Goal: Information Seeking & Learning: Learn about a topic

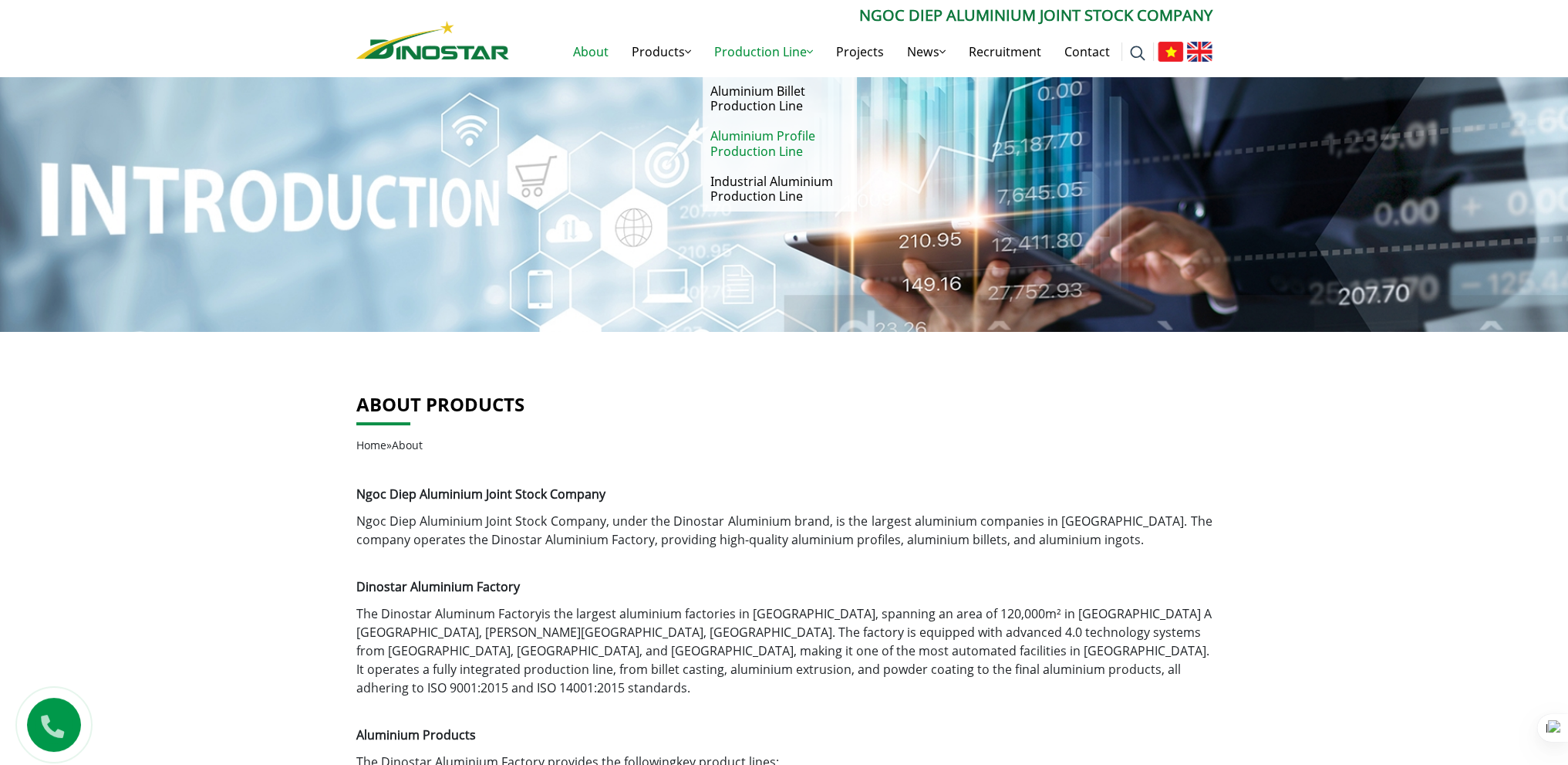
click at [786, 143] on link "Aluminium Profile Production Line" at bounding box center [779, 143] width 155 height 45
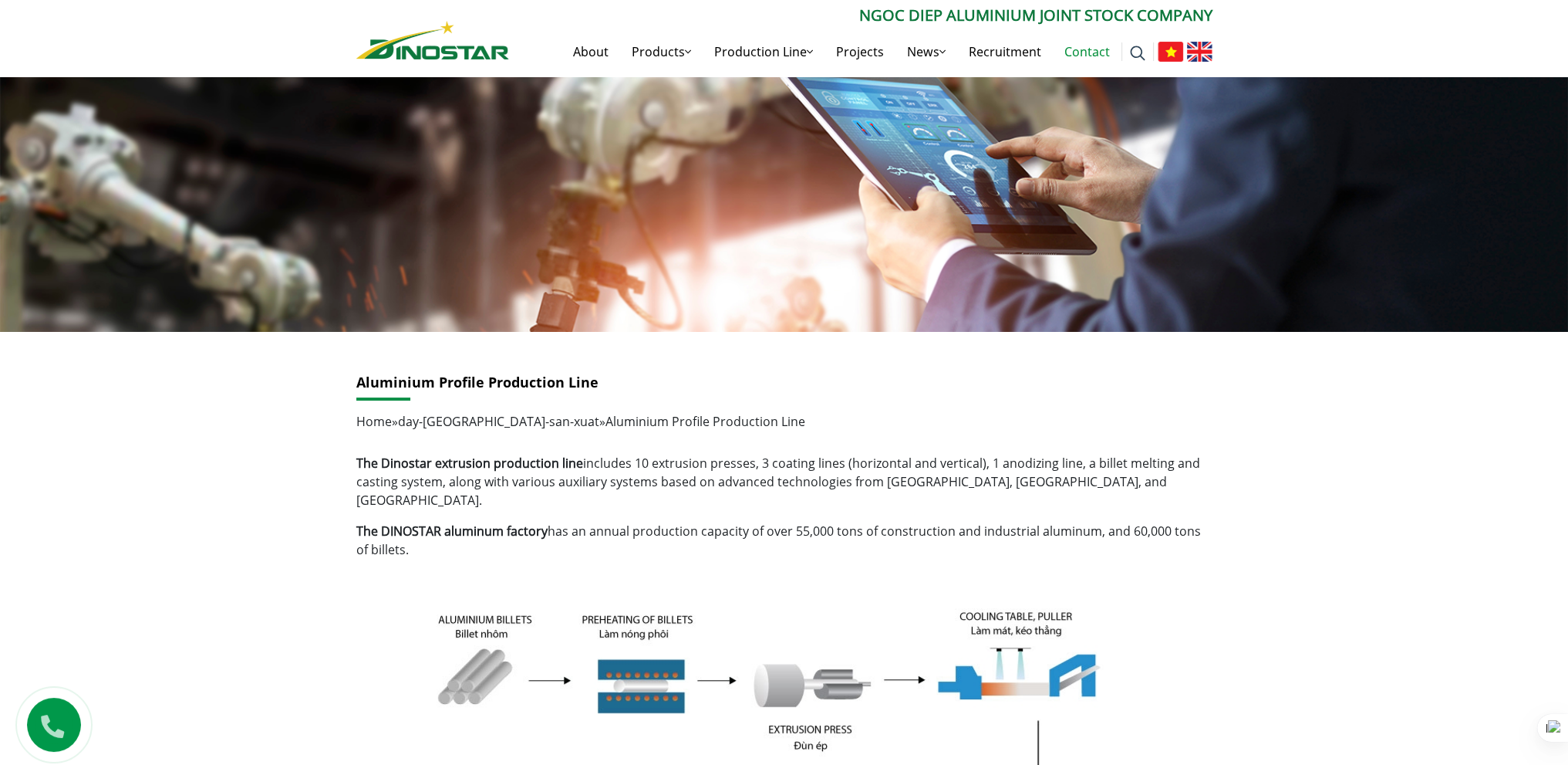
click at [1091, 49] on link "Contact" at bounding box center [1087, 51] width 68 height 49
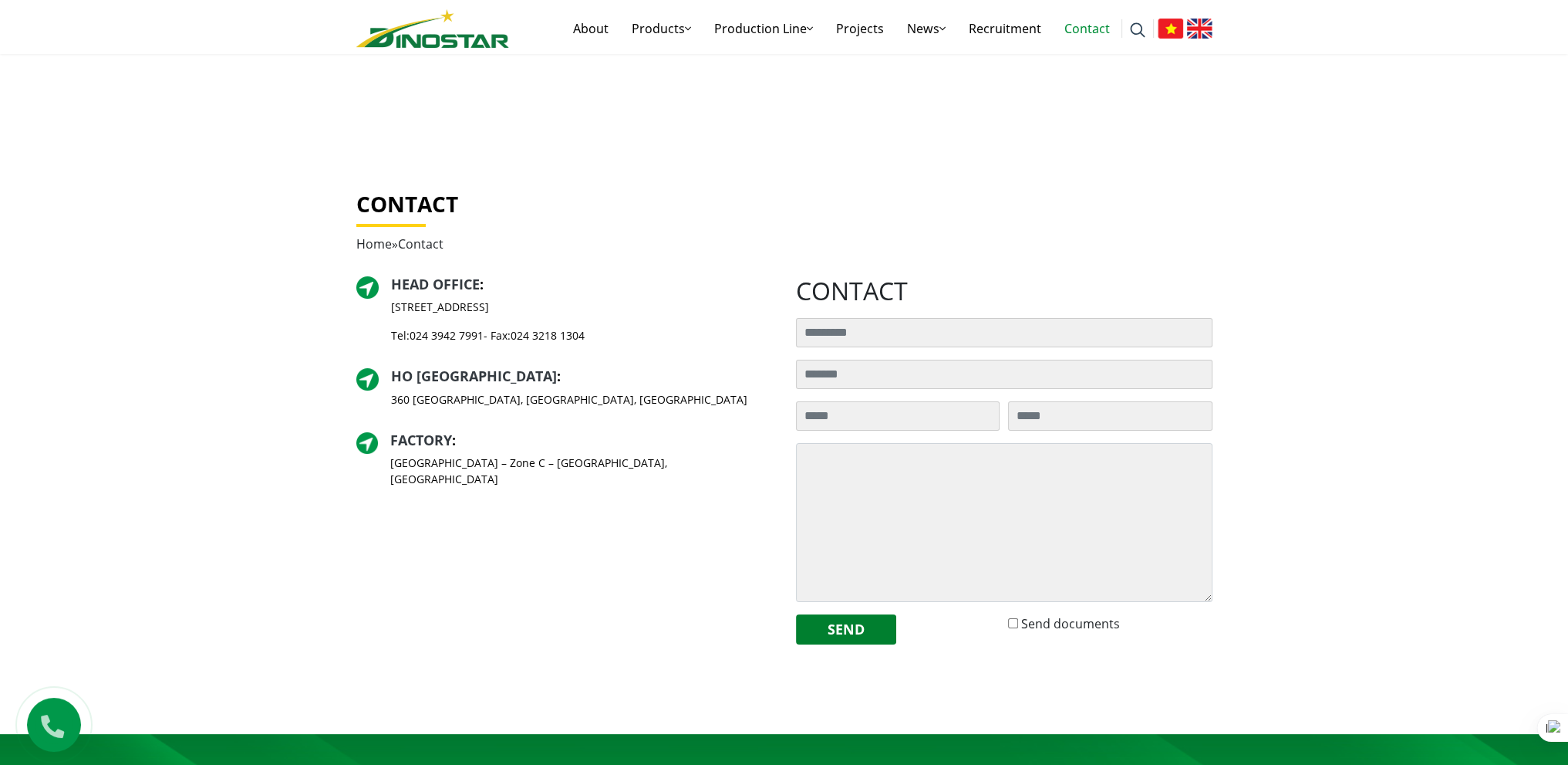
scroll to position [157, 0]
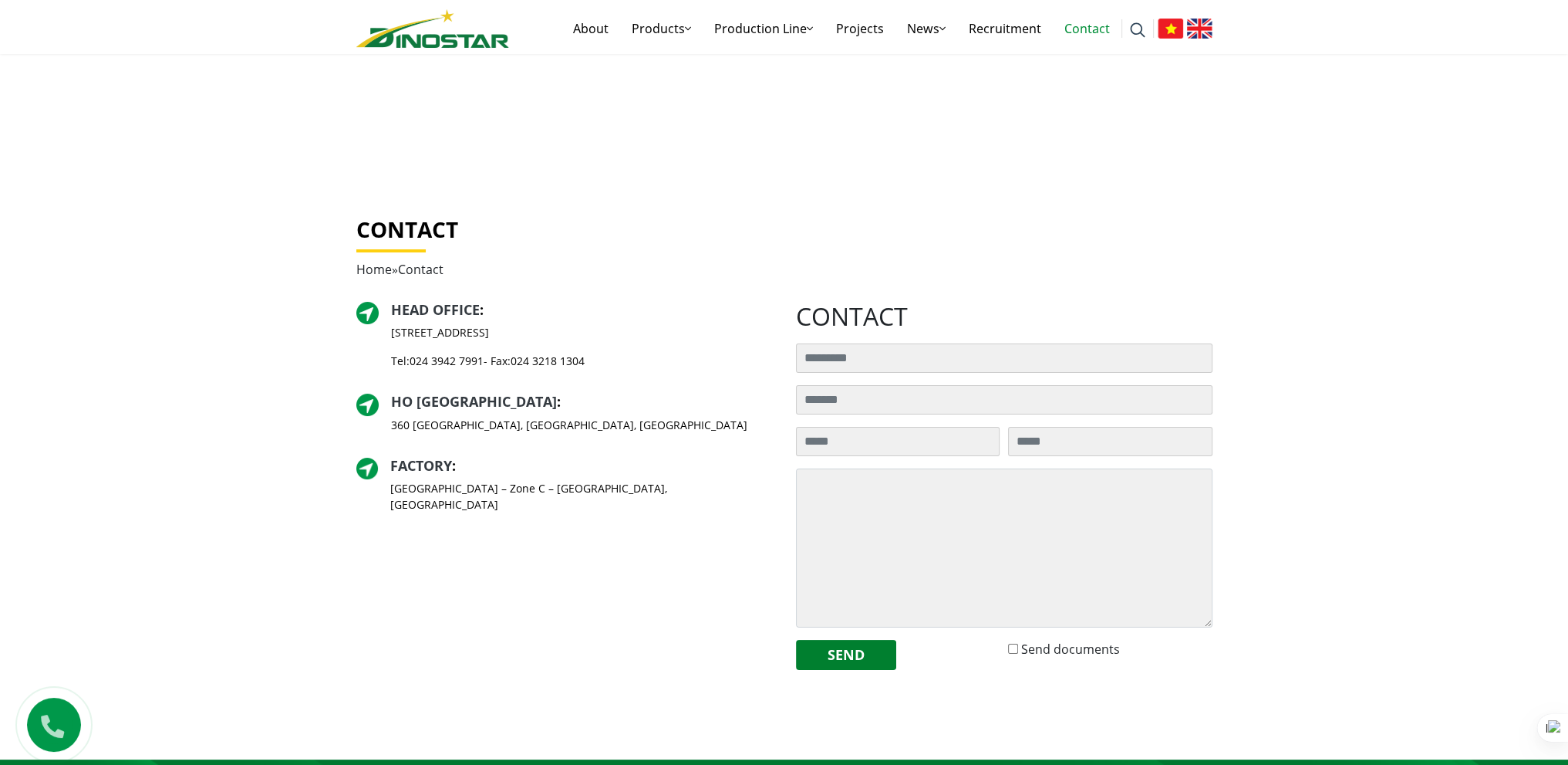
click at [431, 431] on p "360 [GEOGRAPHIC_DATA], [PERSON_NAME], [GEOGRAPHIC_DATA][PERSON_NAME]" at bounding box center [569, 424] width 356 height 16
drag, startPoint x: 388, startPoint y: 426, endPoint x: 682, endPoint y: 439, distance: 294.3
click at [682, 439] on div "HO CHI MINH CITY BRANCH : 360 Dien Bien Phu Street, Gia Dinh Ward, Ho Chi Minh …" at bounding box center [564, 419] width 416 height 52
click at [449, 360] on link "024 3942 7991" at bounding box center [447, 360] width 74 height 15
click at [457, 328] on p "[STREET_ADDRESS]" at bounding box center [488, 332] width 194 height 16
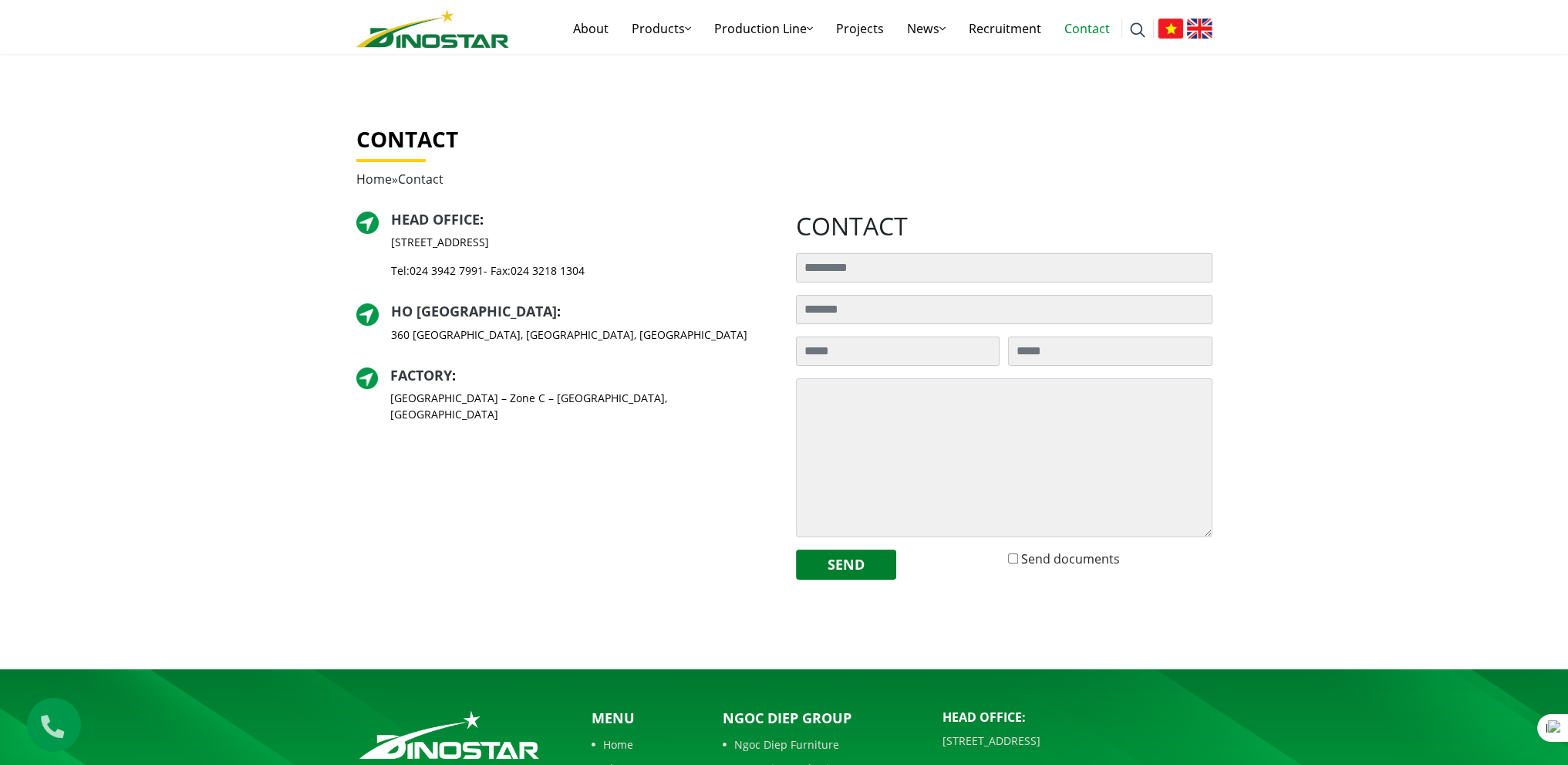
scroll to position [309, 0]
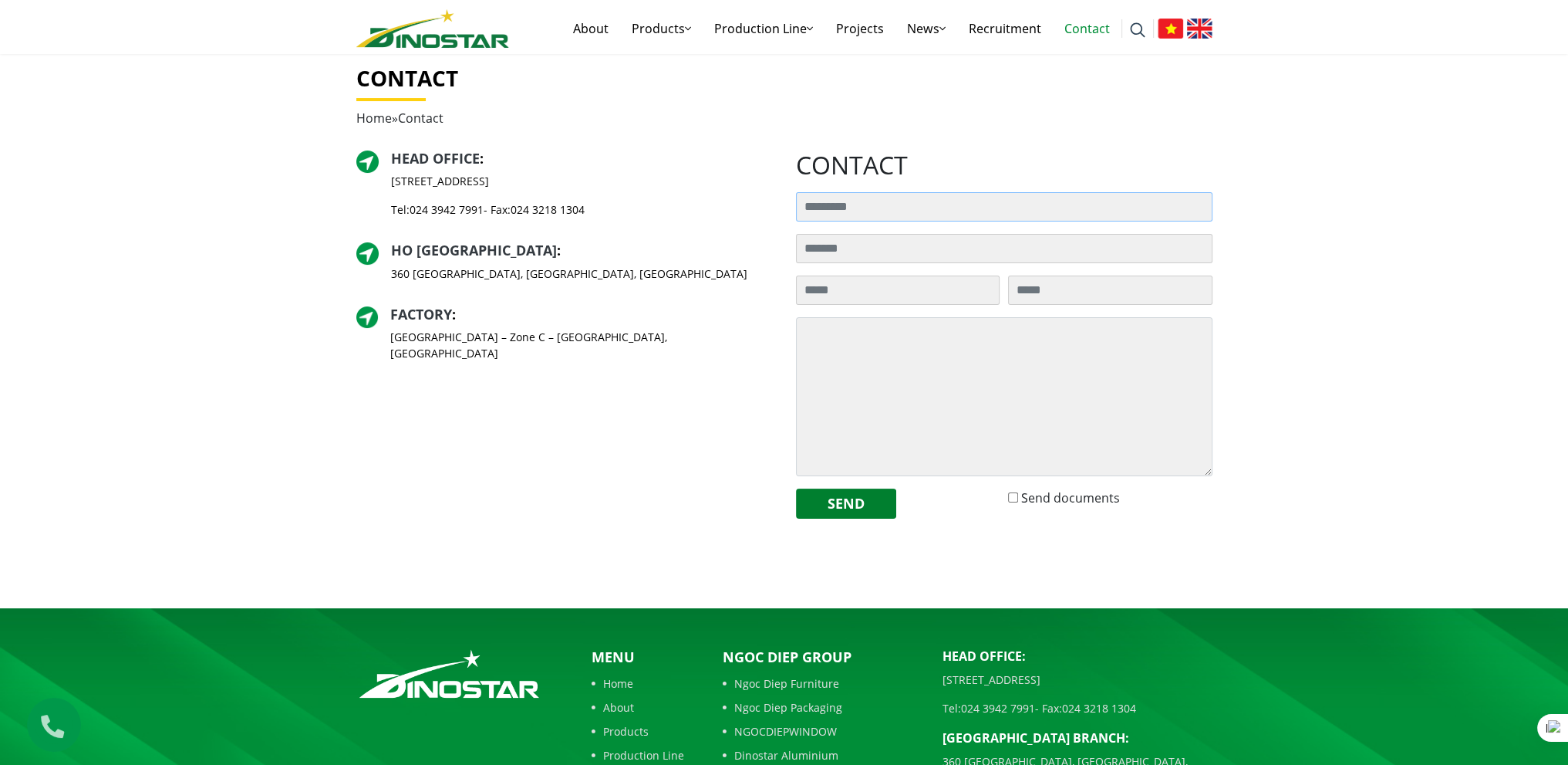
click at [844, 213] on input "Search for:" at bounding box center [1004, 207] width 416 height 29
click at [593, 32] on link "About" at bounding box center [591, 28] width 59 height 49
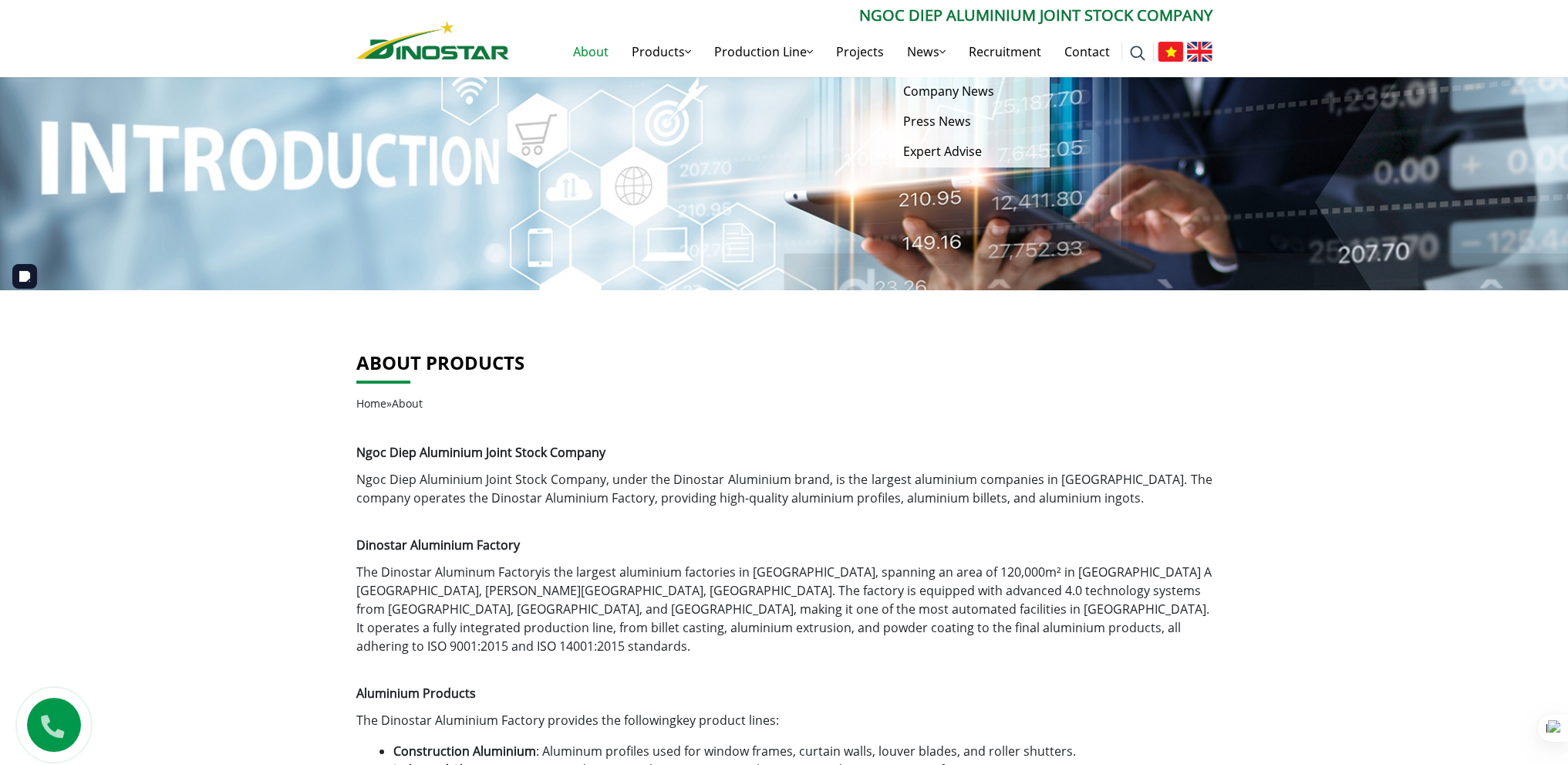
scroll to position [31, 0]
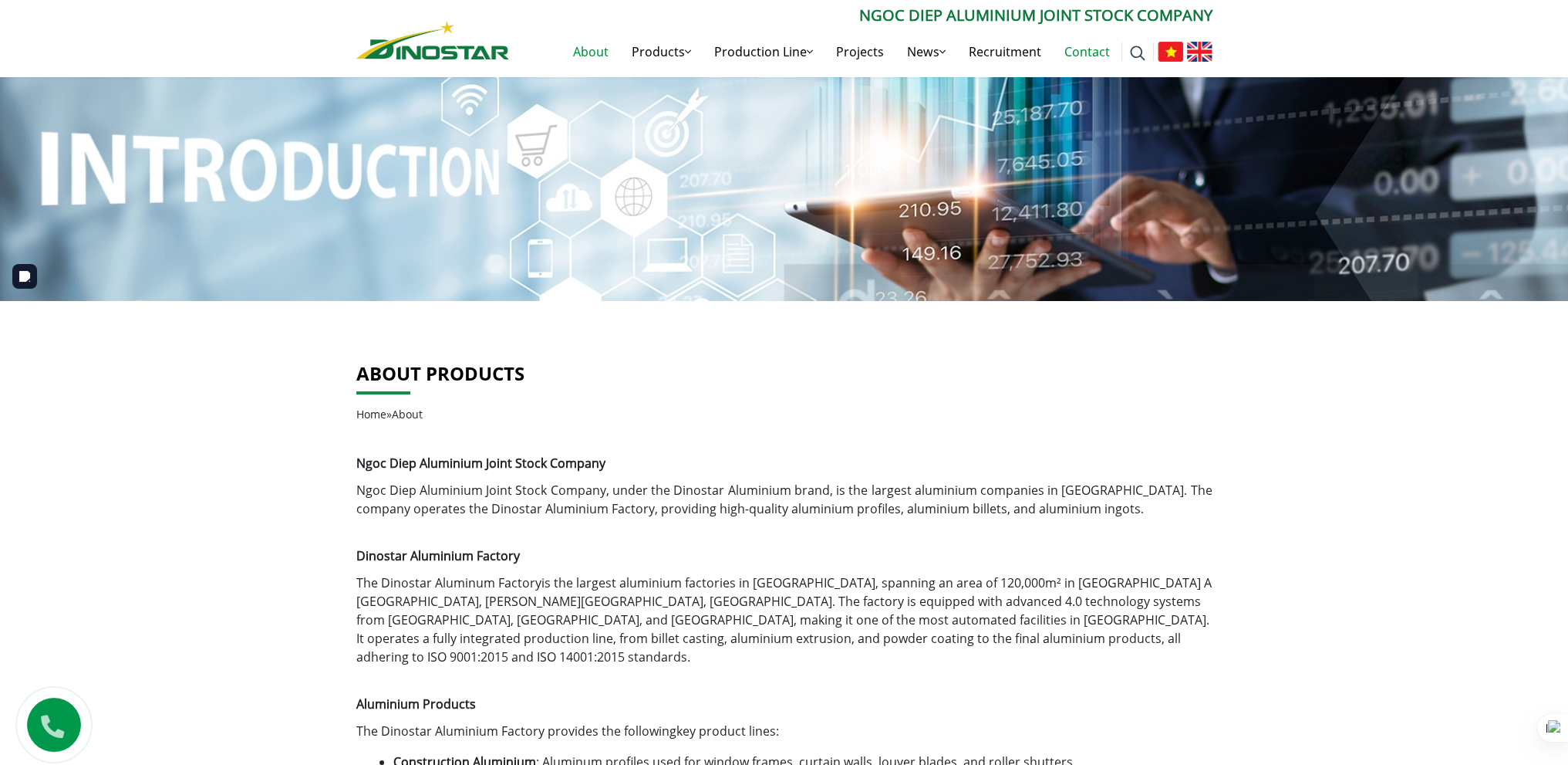
click at [1088, 49] on link "Contact" at bounding box center [1087, 51] width 68 height 49
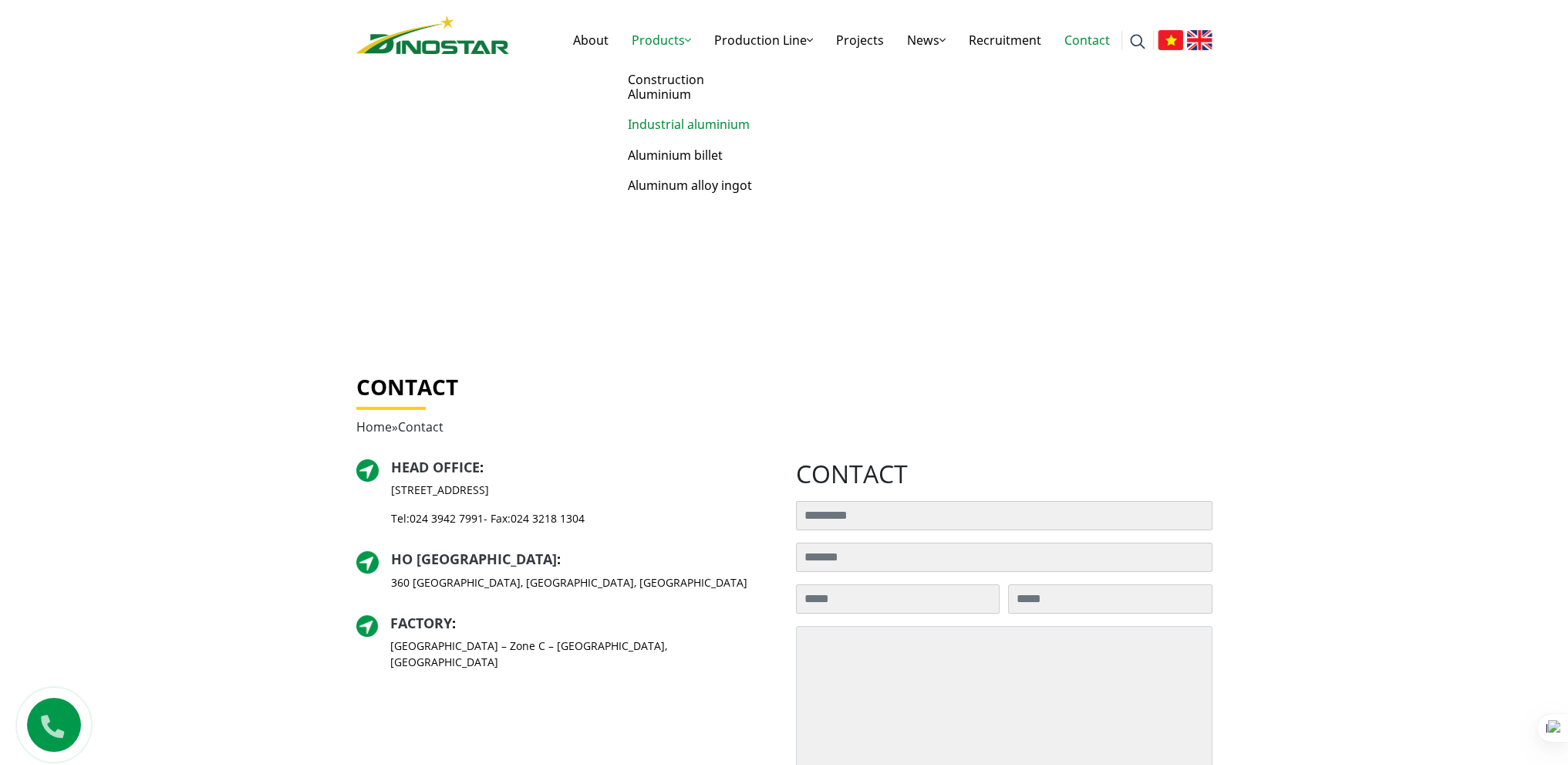
click at [669, 127] on link "Industrial aluminium" at bounding box center [697, 124] width 155 height 30
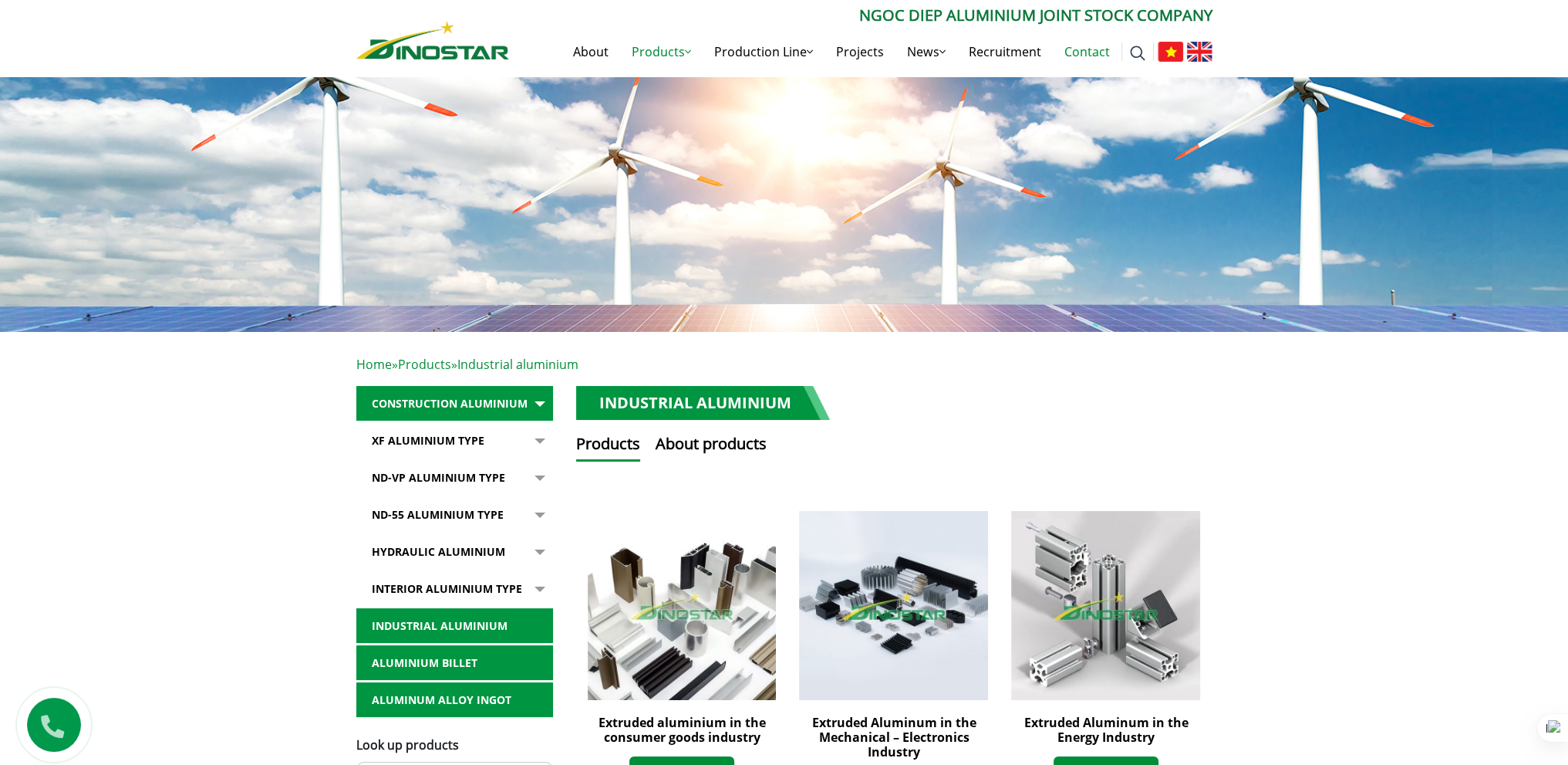
click at [1095, 53] on link "Contact" at bounding box center [1087, 51] width 68 height 49
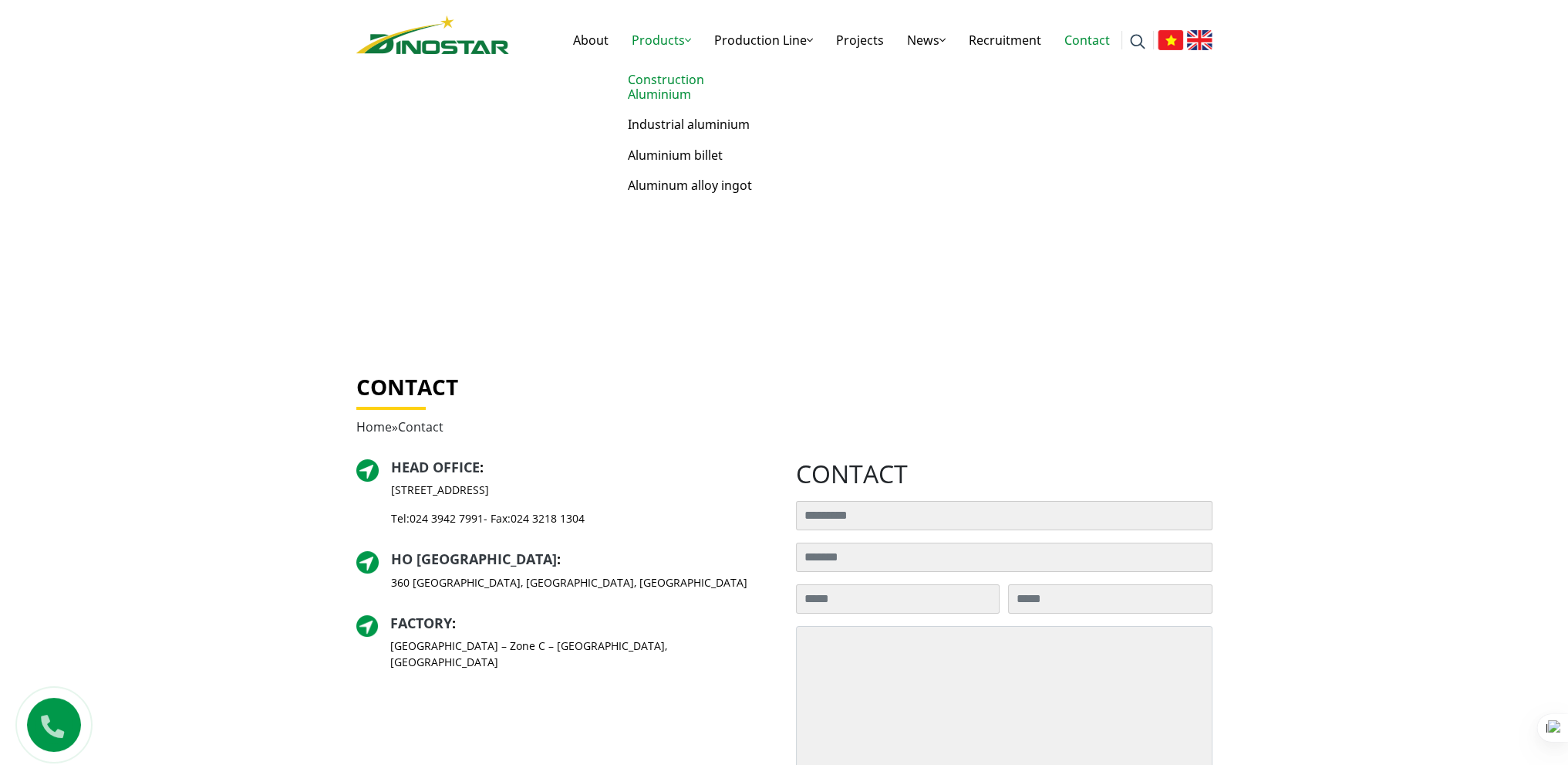
click at [665, 84] on link "Construction Aluminium" at bounding box center [697, 87] width 155 height 45
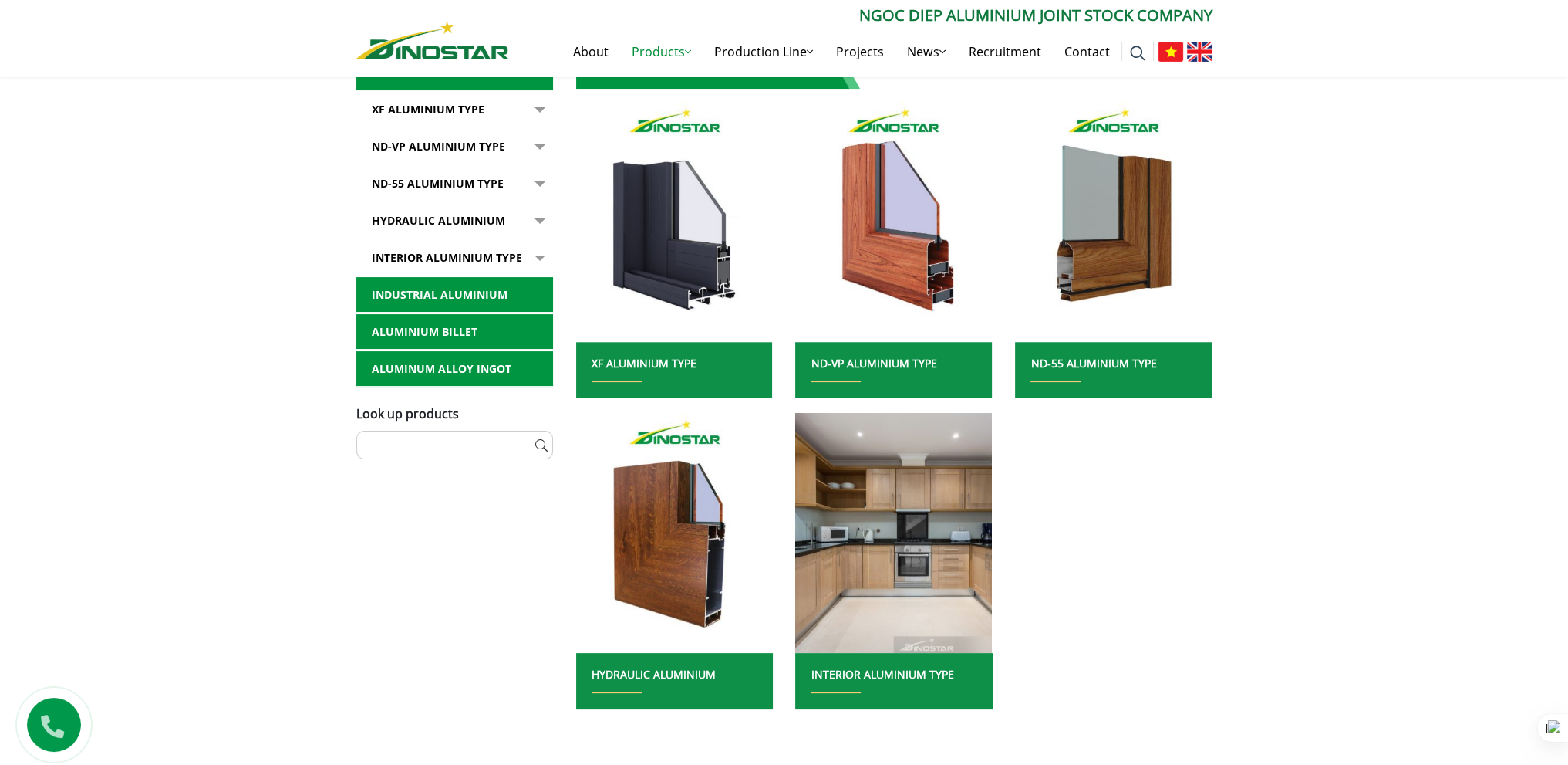
scroll to position [309, 0]
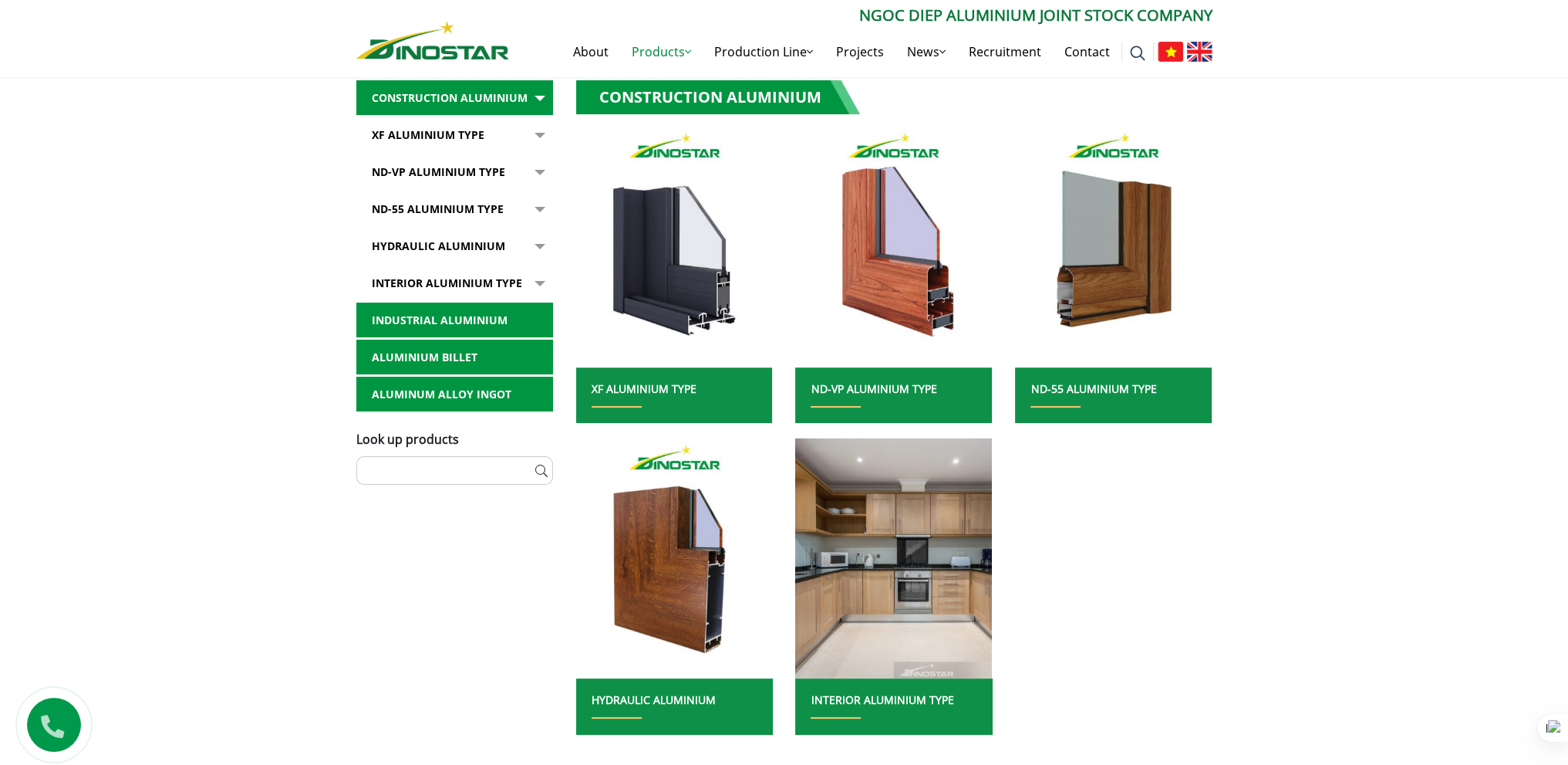
click at [432, 281] on link "Interior Aluminium Type" at bounding box center [454, 283] width 197 height 35
click at [484, 279] on link "Interior Aluminium Type" at bounding box center [454, 283] width 197 height 35
click at [542, 153] on button "button" at bounding box center [537, 135] width 31 height 35
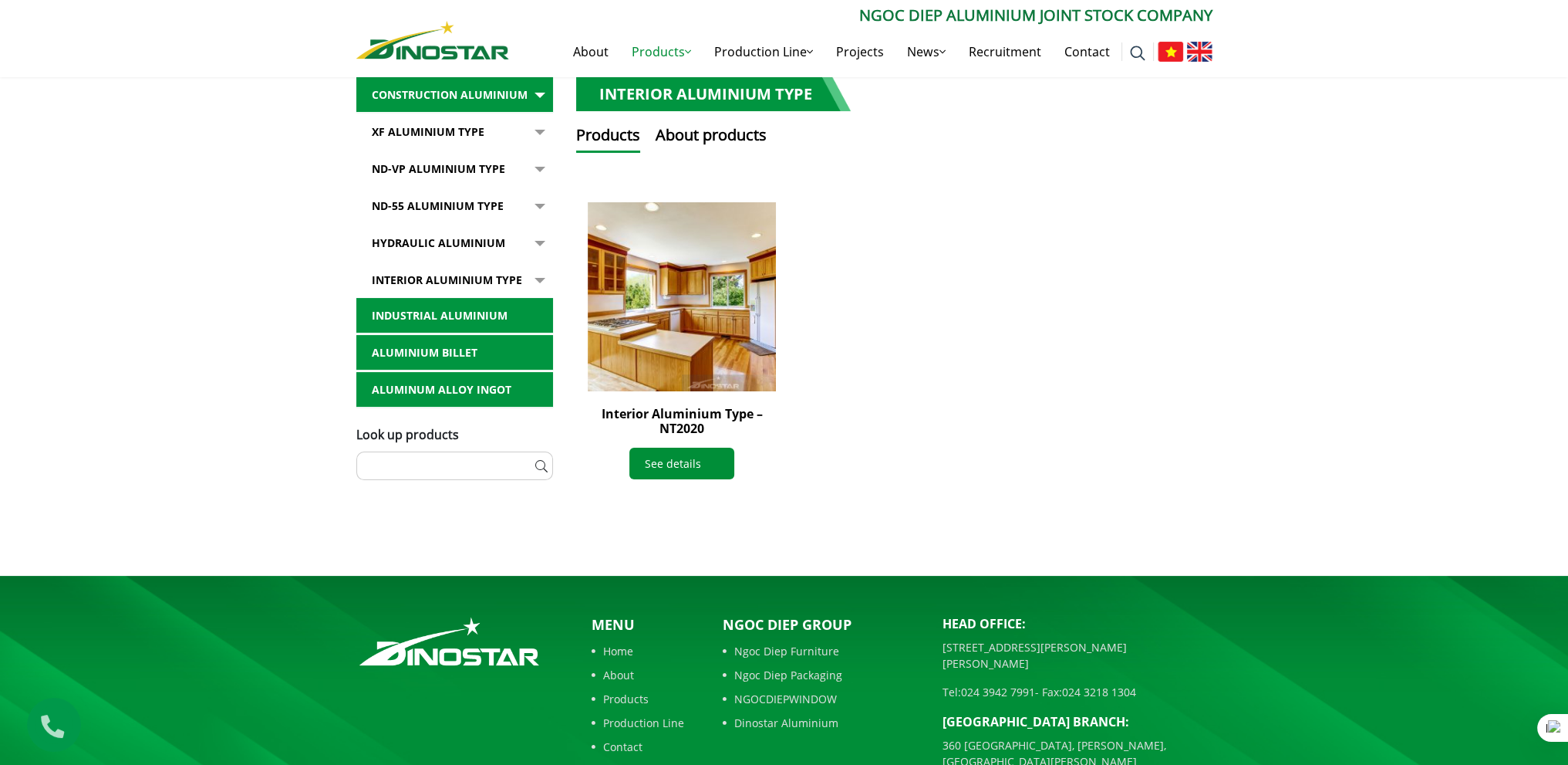
scroll to position [309, 0]
click at [450, 203] on link "ND-55 Aluminium type" at bounding box center [454, 206] width 197 height 35
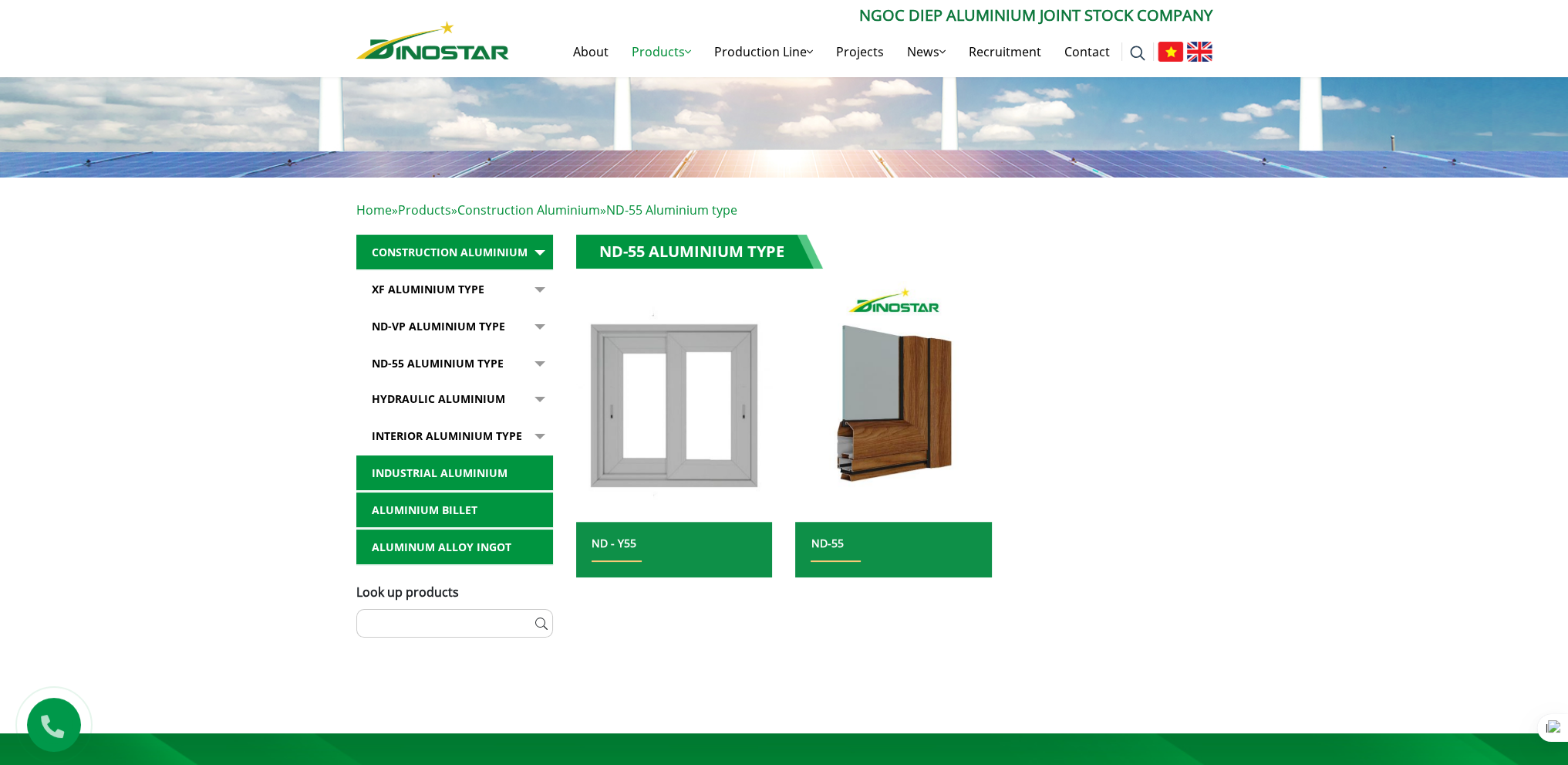
scroll to position [155, 0]
click at [454, 286] on link "XF Aluminium type" at bounding box center [454, 289] width 197 height 35
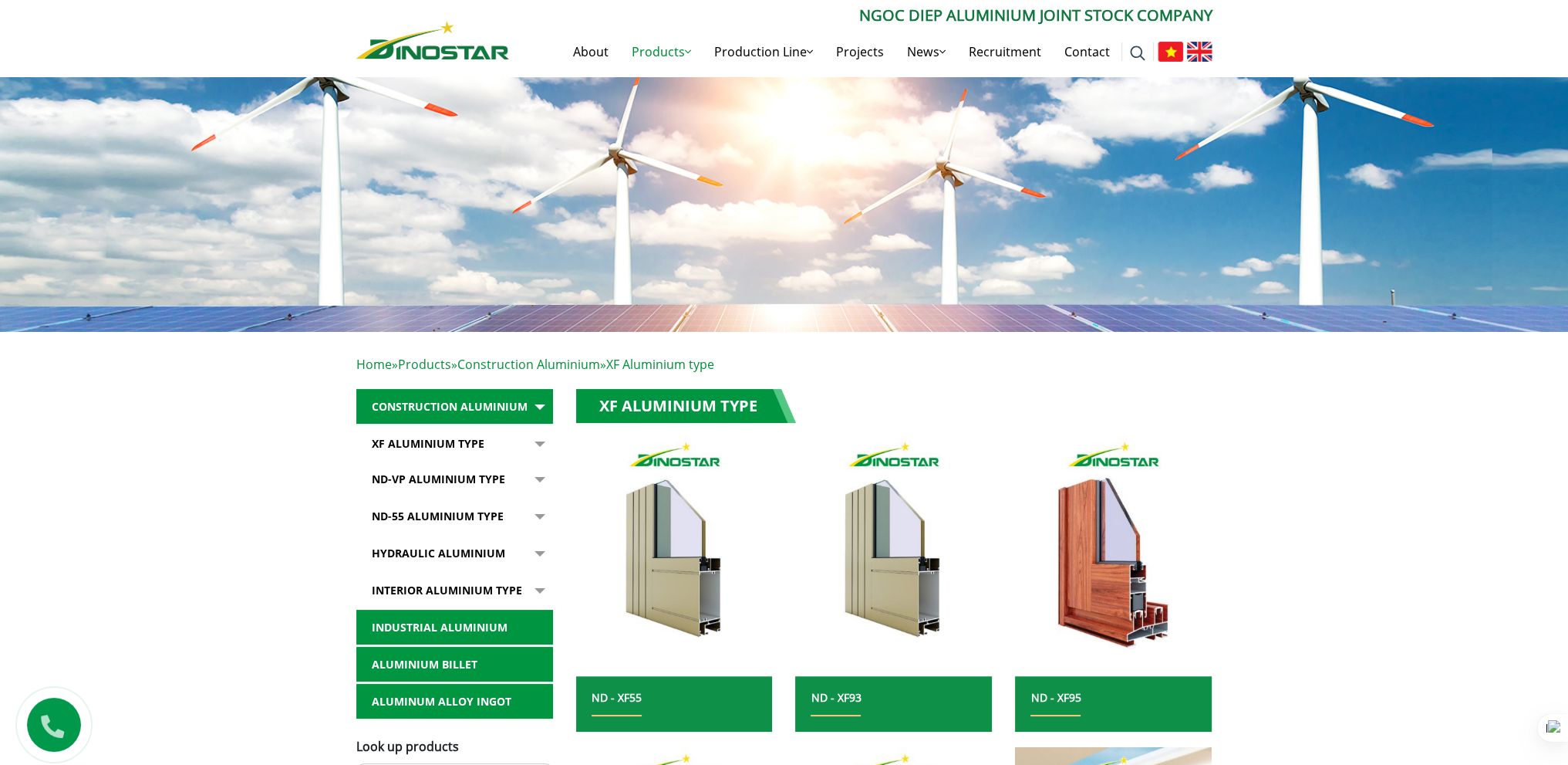
click at [466, 441] on link "XF Aluminium type" at bounding box center [454, 443] width 197 height 35
click at [456, 476] on link "ND-VP Aluminium type" at bounding box center [454, 479] width 197 height 35
